Goal: Task Accomplishment & Management: Complete application form

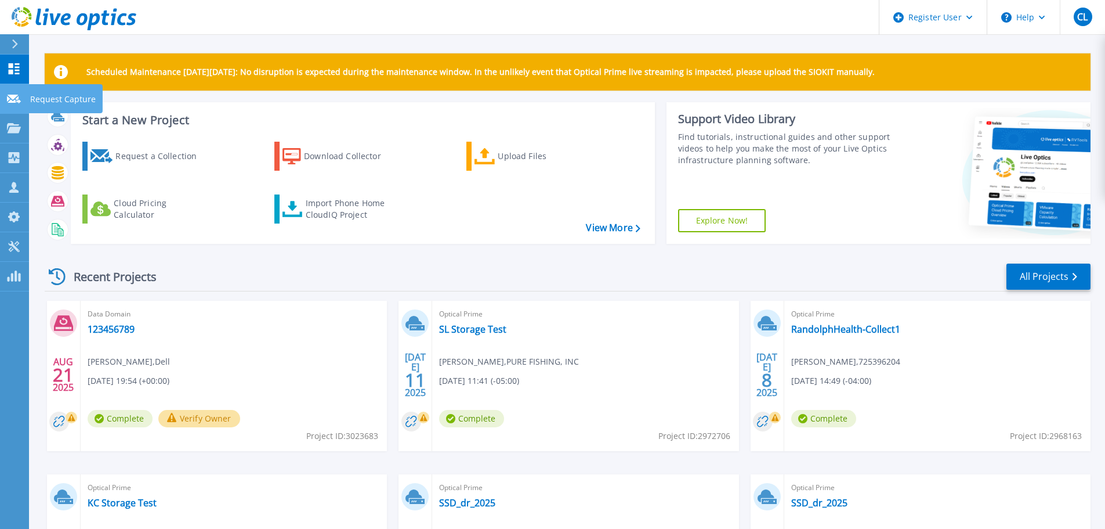
click at [12, 101] on icon at bounding box center [14, 99] width 14 height 9
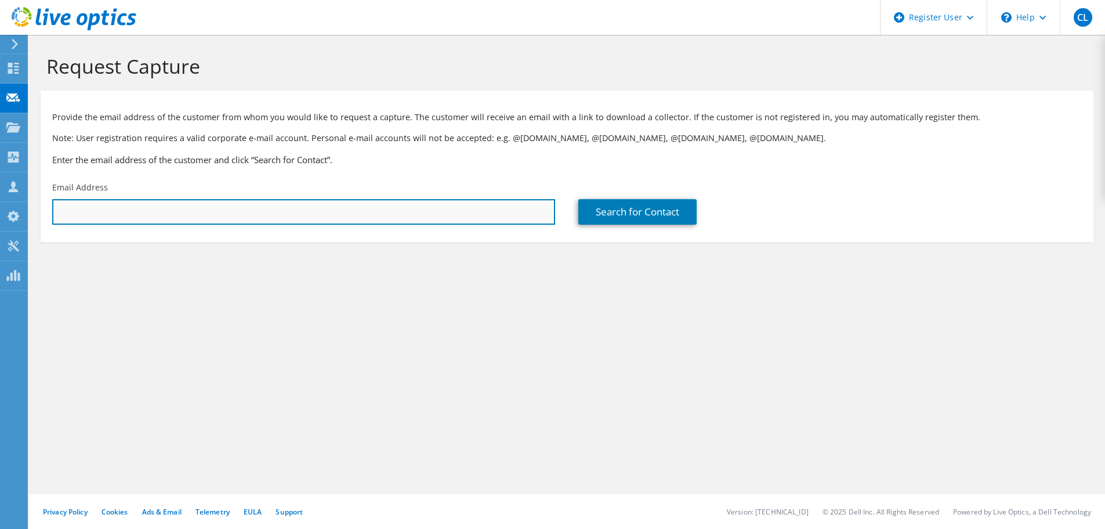
click at [102, 211] on input "text" at bounding box center [303, 212] width 503 height 26
drag, startPoint x: 102, startPoint y: 211, endPoint x: 85, endPoint y: 207, distance: 17.3
click at [85, 207] on input "text" at bounding box center [303, 212] width 503 height 26
click at [203, 210] on input "text" at bounding box center [303, 212] width 503 height 26
paste input "Ashraf Elmallah <Ashraf.Elmallah@vc3.com>"
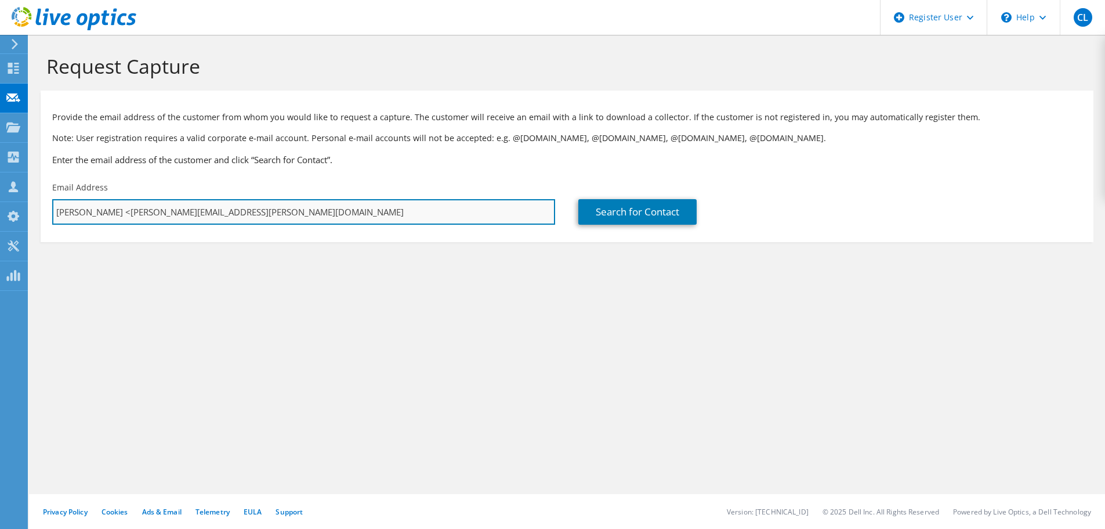
click at [128, 209] on input "Ashraf Elmallah <Ashraf.Elmallah@vc3.com" at bounding box center [303, 212] width 503 height 26
type input "Ashraf.Elmallah@vc3.com"
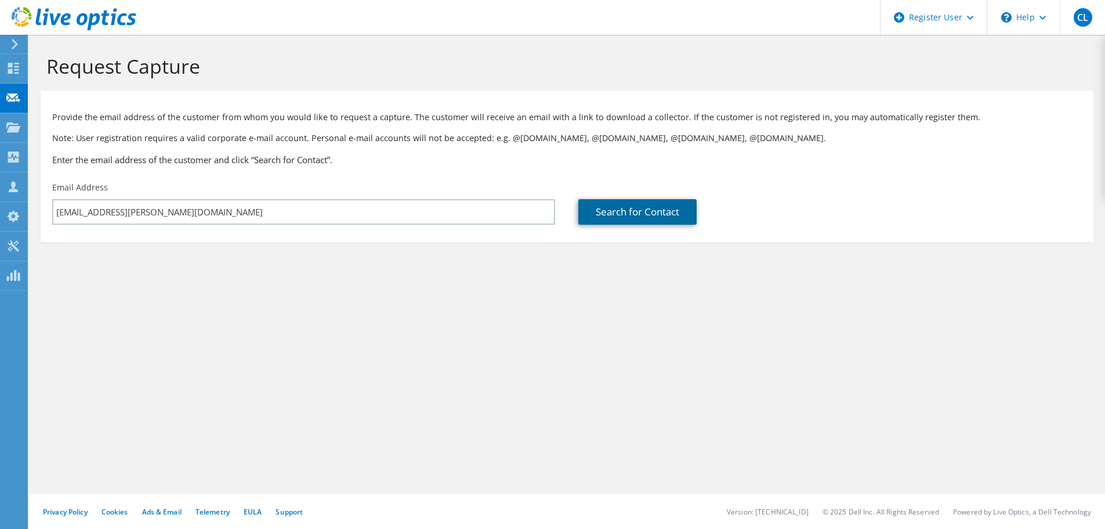
click at [597, 211] on link "Search for Contact" at bounding box center [638, 212] width 118 height 26
type input "VC3"
type input "Ashraf"
type input "Elmallah"
type input "[GEOGRAPHIC_DATA]"
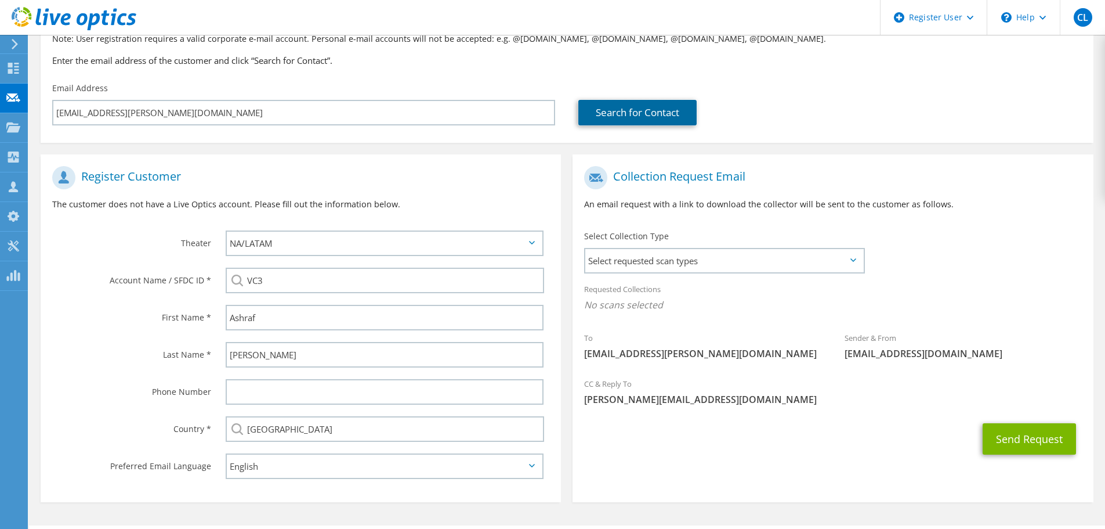
scroll to position [116, 0]
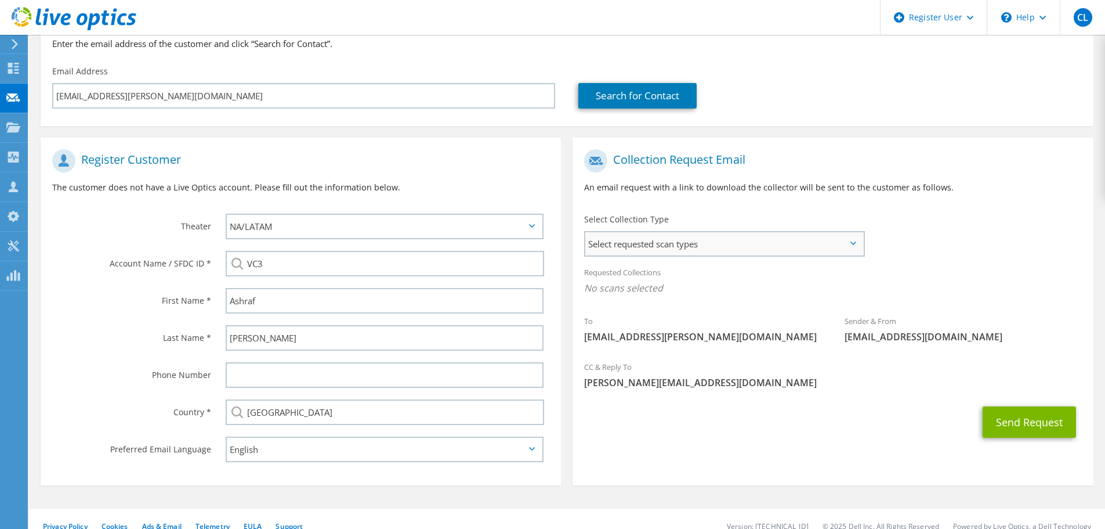
drag, startPoint x: 869, startPoint y: 241, endPoint x: 861, endPoint y: 240, distance: 8.7
click at [868, 240] on div "Select Collection Type Select requested scan types Server Virtualization Optica…" at bounding box center [724, 234] width 303 height 52
click at [855, 240] on span "Select requested scan types" at bounding box center [724, 243] width 278 height 23
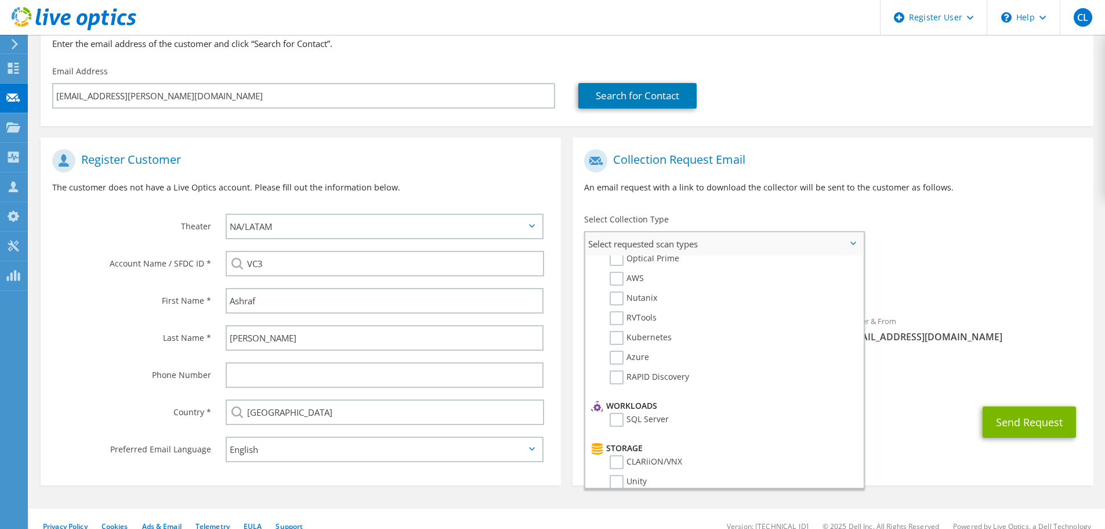
scroll to position [0, 0]
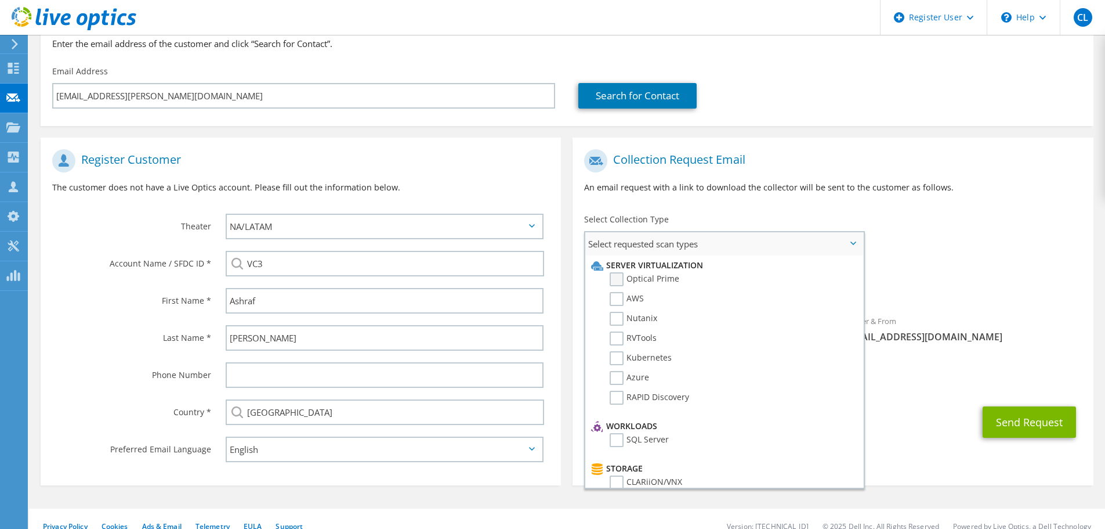
click at [611, 281] on label "Optical Prime" at bounding box center [645, 279] width 70 height 14
click at [0, 0] on input "Optical Prime" at bounding box center [0, 0] width 0 height 0
click at [1006, 428] on button "Send Request" at bounding box center [1029, 425] width 93 height 31
